Goal: Understand site structure: Understand site structure

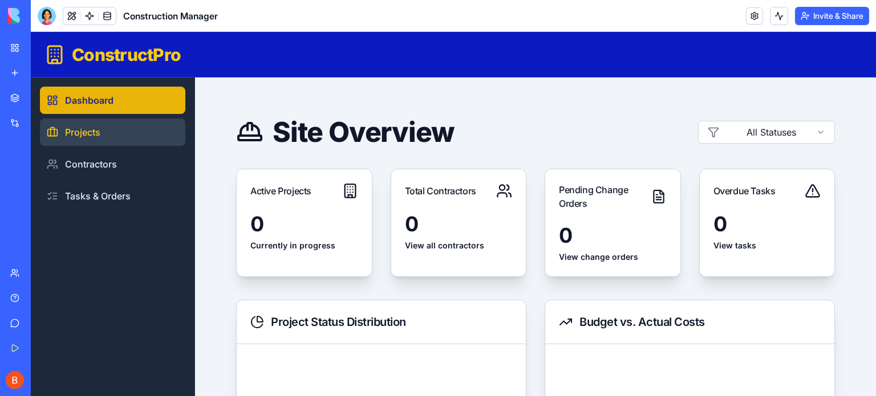
click at [108, 136] on link "Projects" at bounding box center [112, 132] width 145 height 27
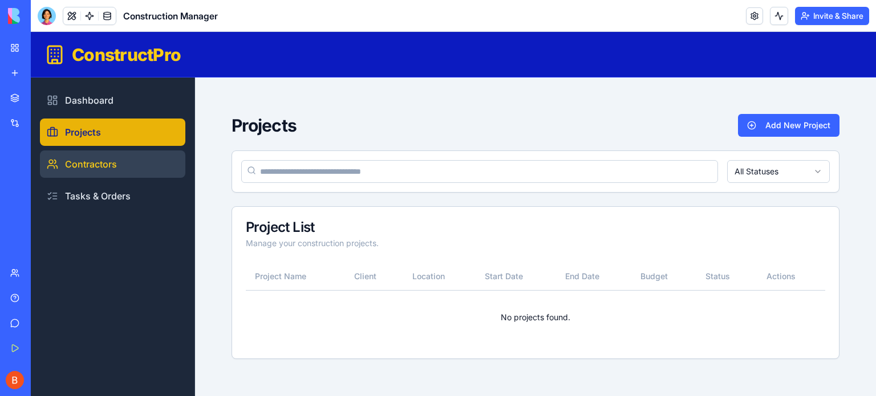
click at [96, 161] on link "Contractors" at bounding box center [112, 164] width 145 height 27
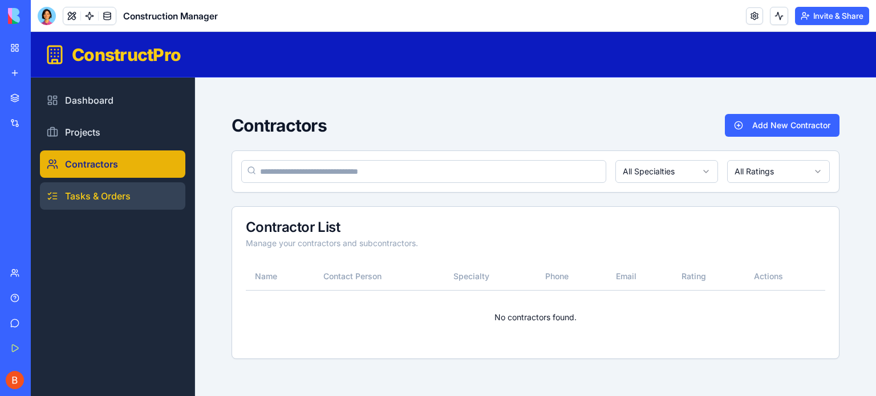
click at [90, 196] on link "Tasks & Orders" at bounding box center [112, 195] width 145 height 27
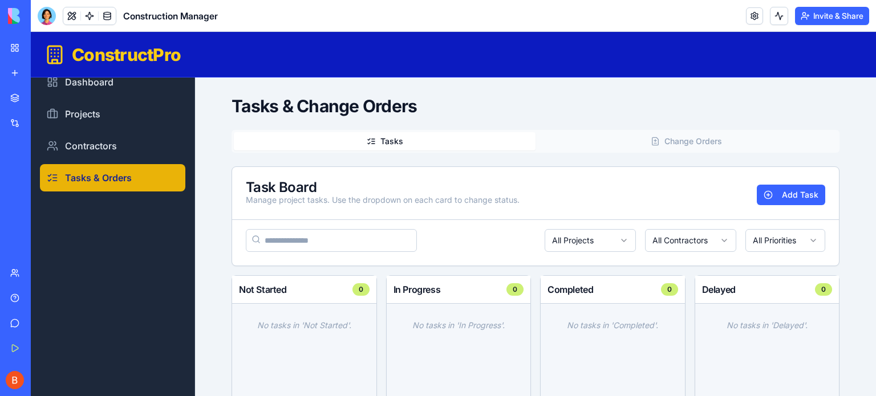
scroll to position [11, 0]
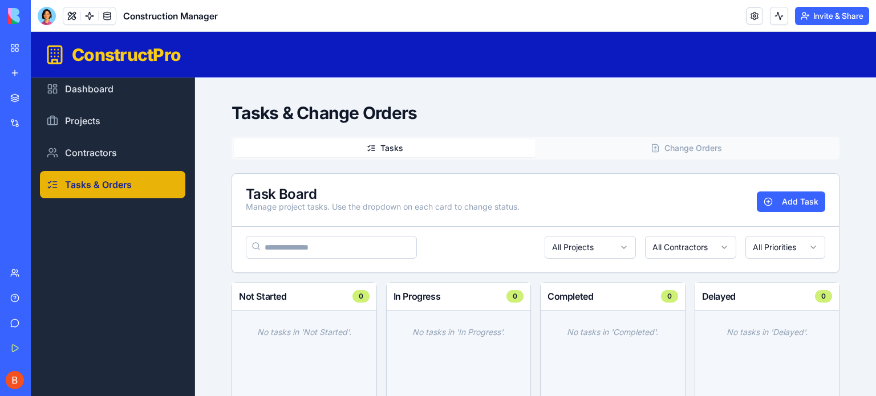
click at [389, 148] on button "Tasks" at bounding box center [385, 148] width 302 height 18
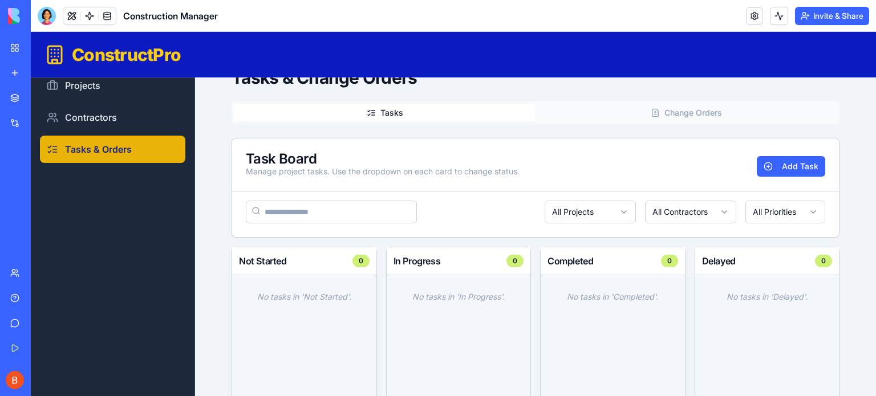
scroll to position [0, 0]
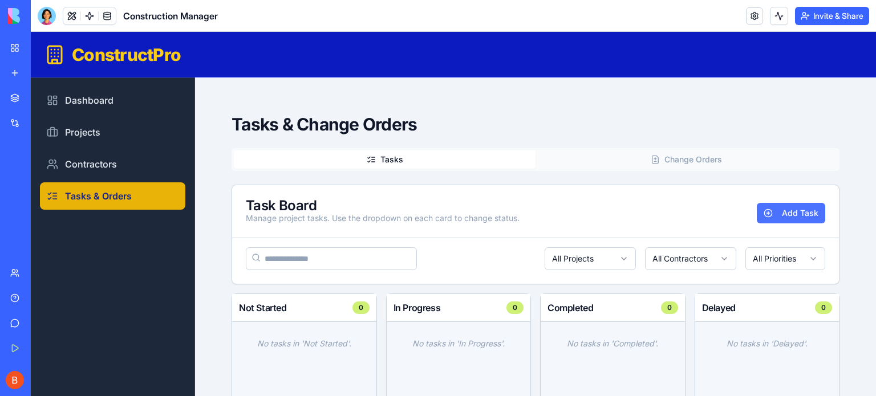
click at [771, 215] on button "Add Task" at bounding box center [791, 213] width 68 height 21
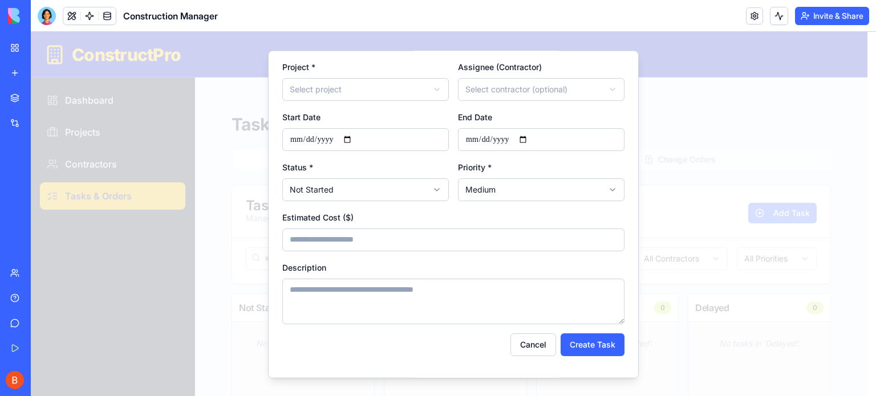
scroll to position [99, 0]
click at [530, 345] on button "Cancel" at bounding box center [533, 343] width 46 height 23
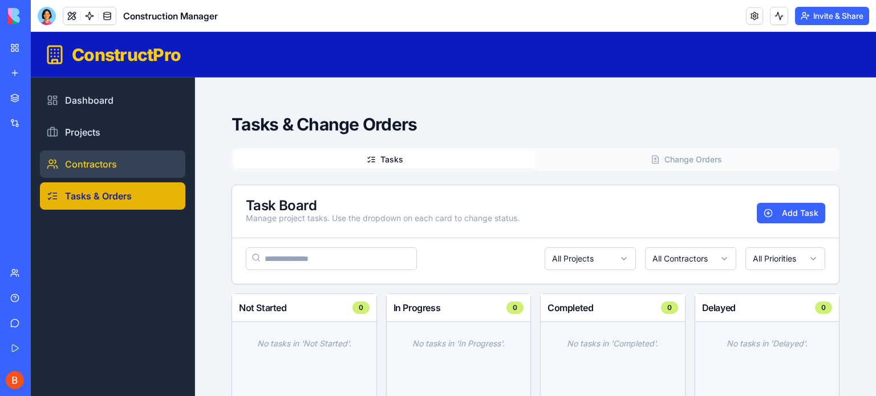
click at [99, 155] on link "Contractors" at bounding box center [112, 164] width 145 height 27
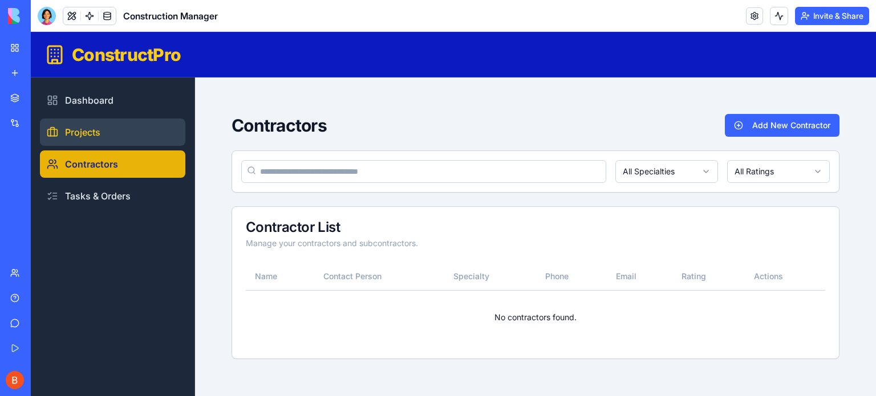
click at [90, 136] on link "Projects" at bounding box center [112, 132] width 145 height 27
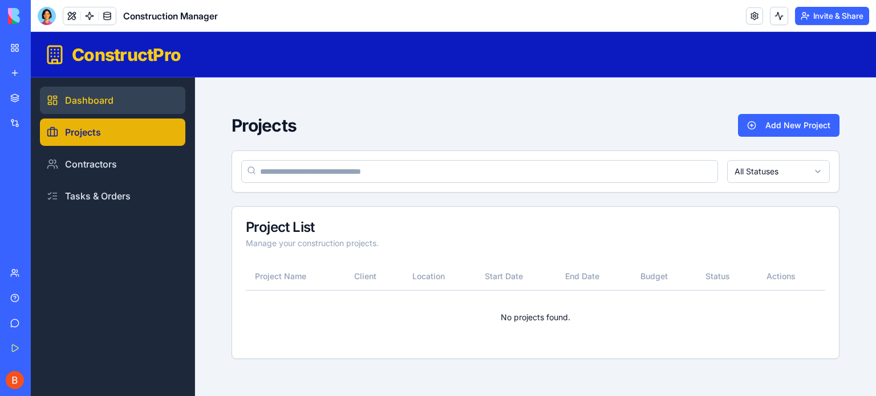
click at [97, 100] on link "Dashboard" at bounding box center [112, 100] width 145 height 27
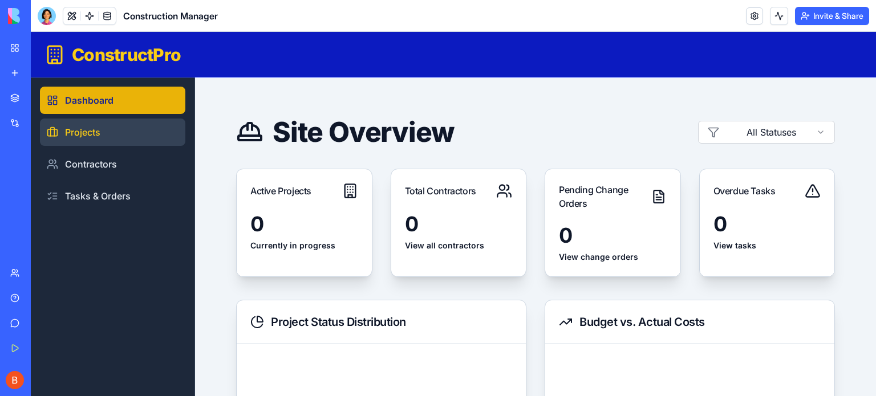
click at [83, 133] on link "Projects" at bounding box center [112, 132] width 145 height 27
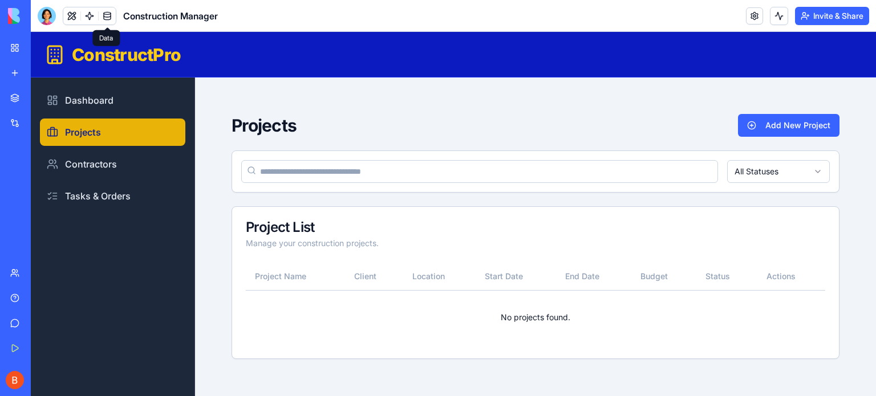
click at [109, 19] on link at bounding box center [107, 15] width 17 height 17
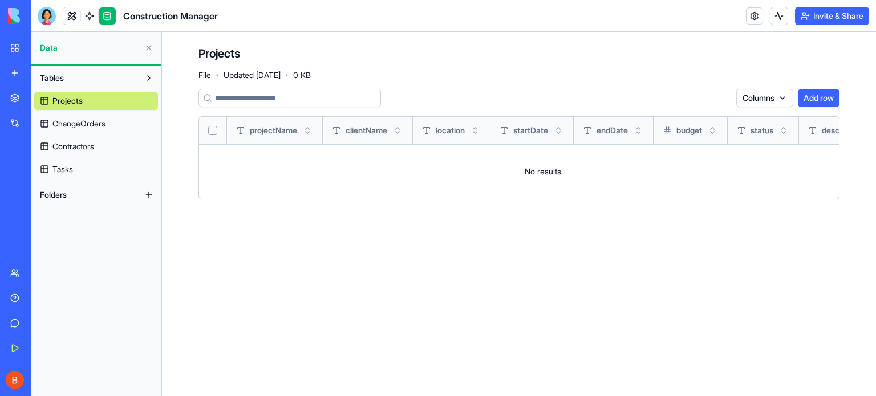
click at [90, 131] on link "ChangeOrders" at bounding box center [96, 124] width 124 height 18
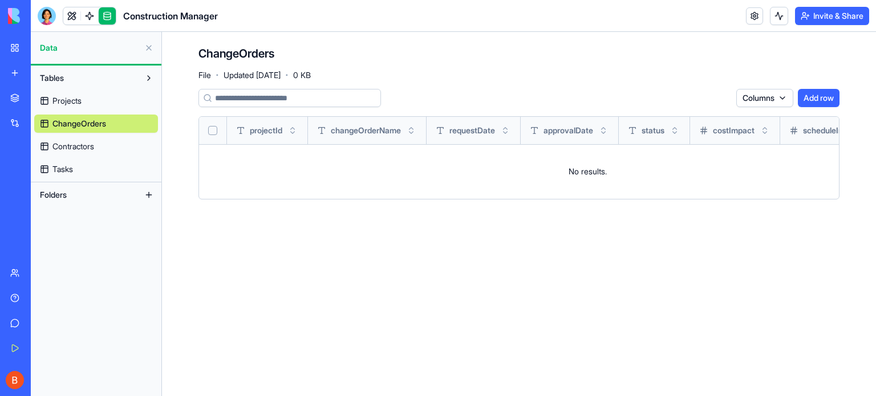
click at [77, 143] on span "Contractors" at bounding box center [73, 146] width 42 height 11
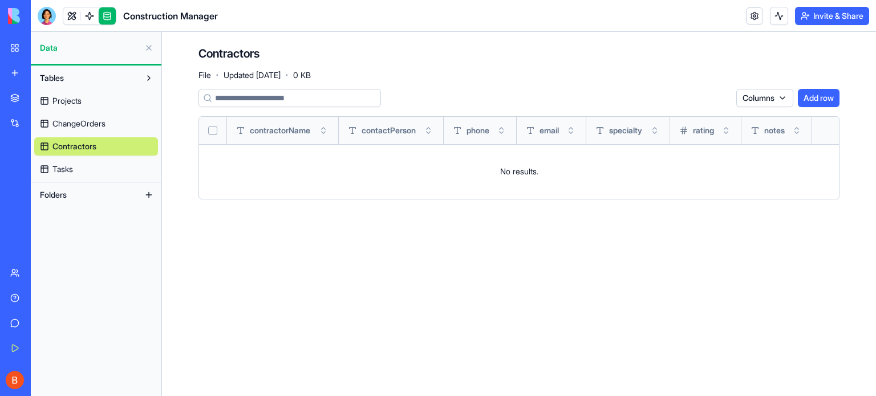
click at [71, 167] on span "Tasks" at bounding box center [62, 169] width 21 height 11
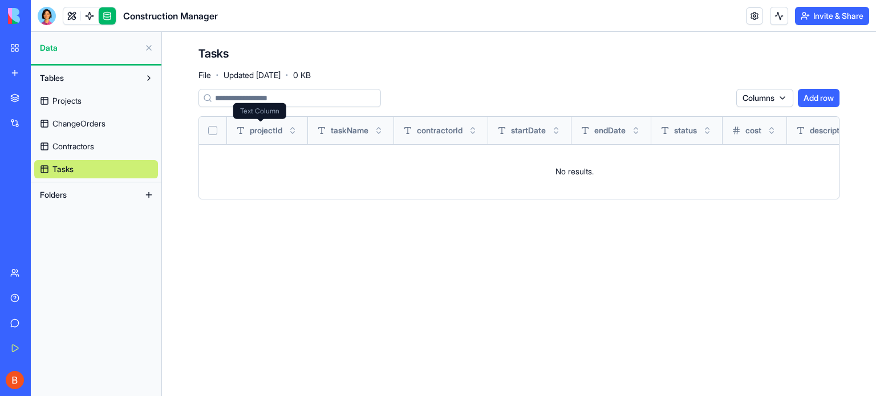
click at [269, 130] on span "projectId" at bounding box center [266, 130] width 32 height 11
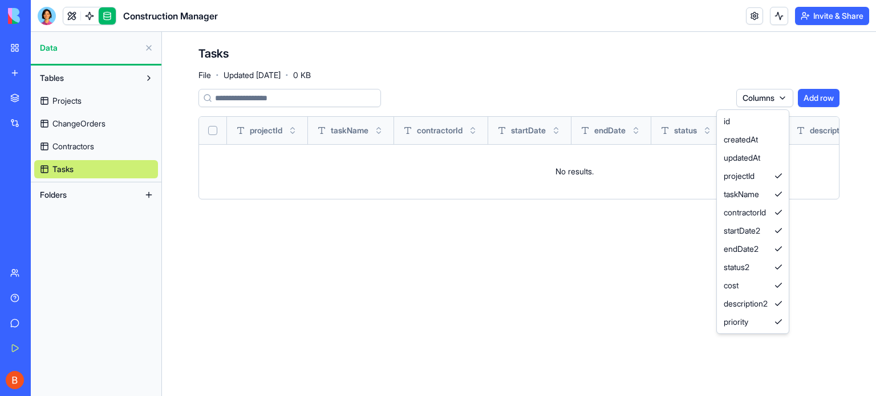
click at [782, 95] on html "BETA My Workspace New app Marketplace Integrations Recent Construction Manager …" at bounding box center [438, 198] width 876 height 396
click at [771, 133] on div "createdAt" at bounding box center [752, 140] width 67 height 18
click at [617, 129] on html "BETA My Workspace New app Marketplace Integrations Recent Construction Manager …" at bounding box center [438, 198] width 876 height 396
click at [617, 129] on span "startDate" at bounding box center [601, 130] width 35 height 11
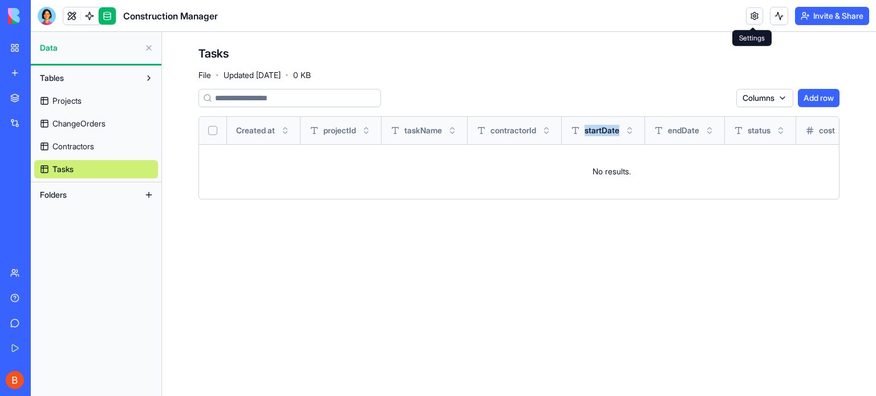
click at [750, 11] on link at bounding box center [754, 15] width 17 height 17
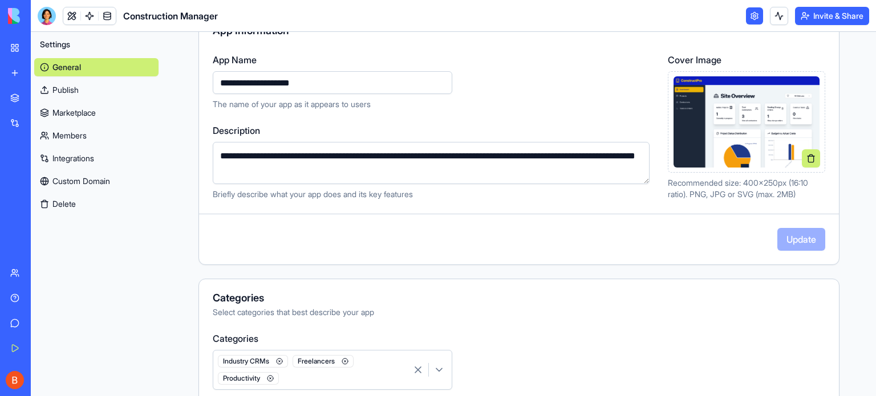
scroll to position [125, 0]
